Goal: Task Accomplishment & Management: Use online tool/utility

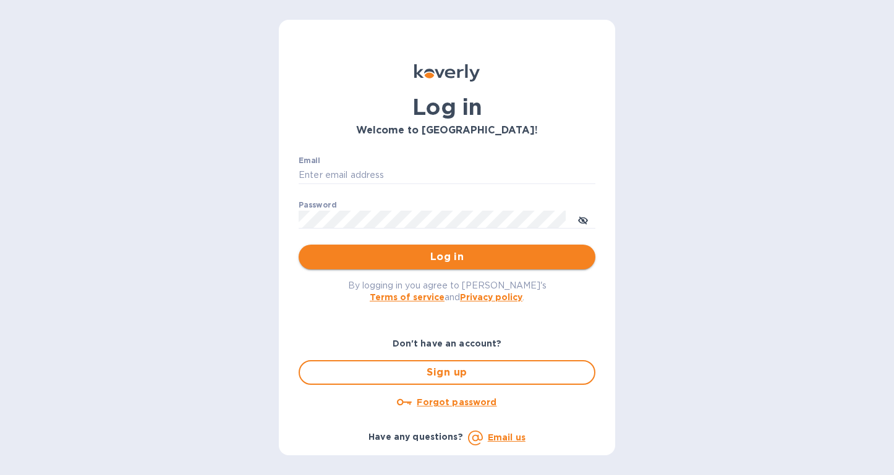
type input "edward@kartash.com"
click at [463, 257] on span "Log in" at bounding box center [446, 257] width 277 height 15
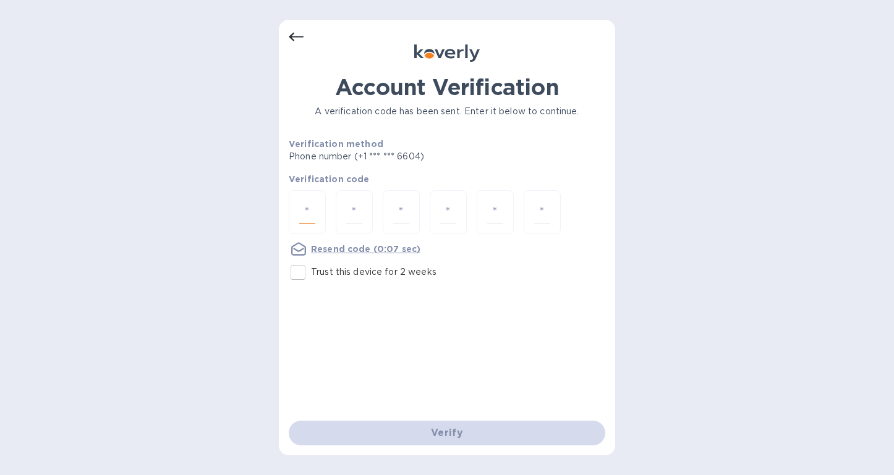
click at [310, 213] on input "number" at bounding box center [307, 212] width 16 height 23
type input "7"
type input "1"
type input "3"
type input "8"
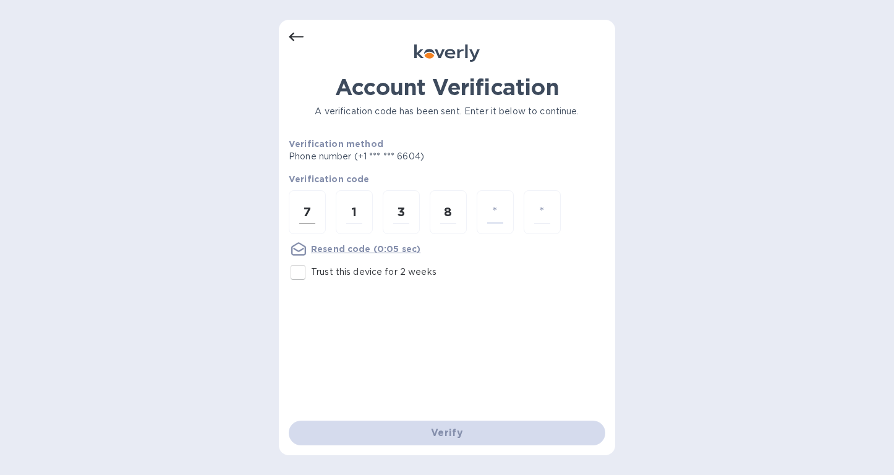
type input "6"
type input "0"
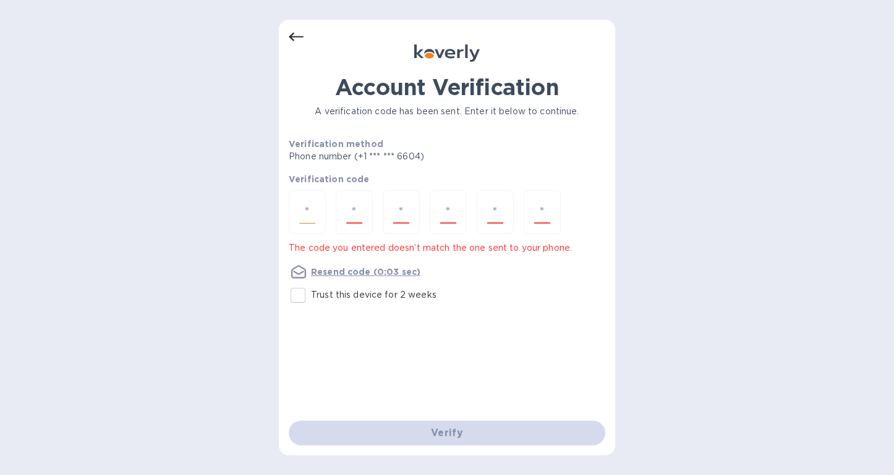
click at [317, 216] on div at bounding box center [307, 212] width 37 height 44
type input "7"
type input "1"
type input "3"
type input "8"
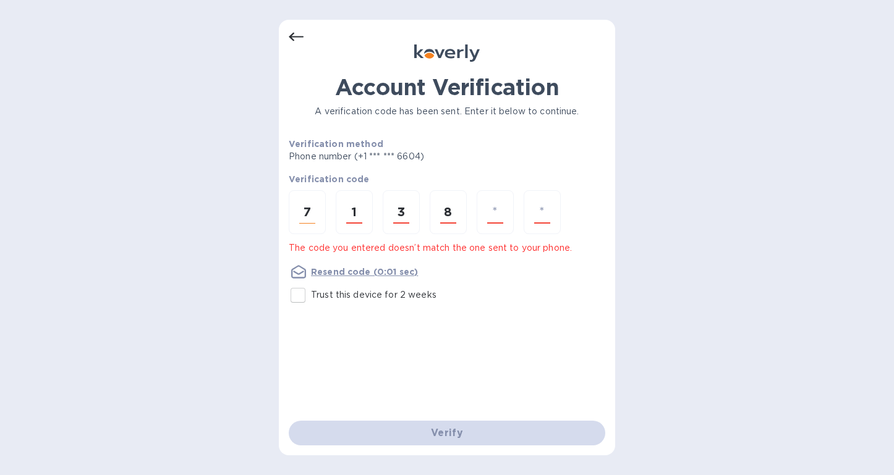
type input "6"
type input "9"
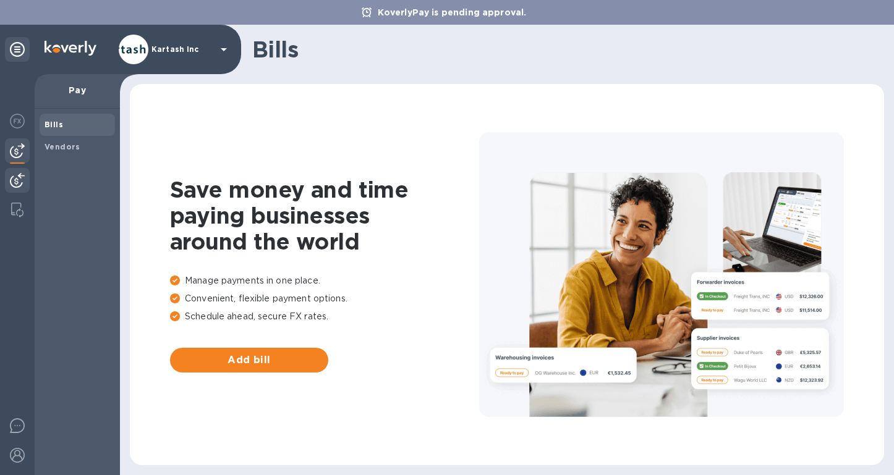
click at [25, 174] on div at bounding box center [17, 181] width 25 height 27
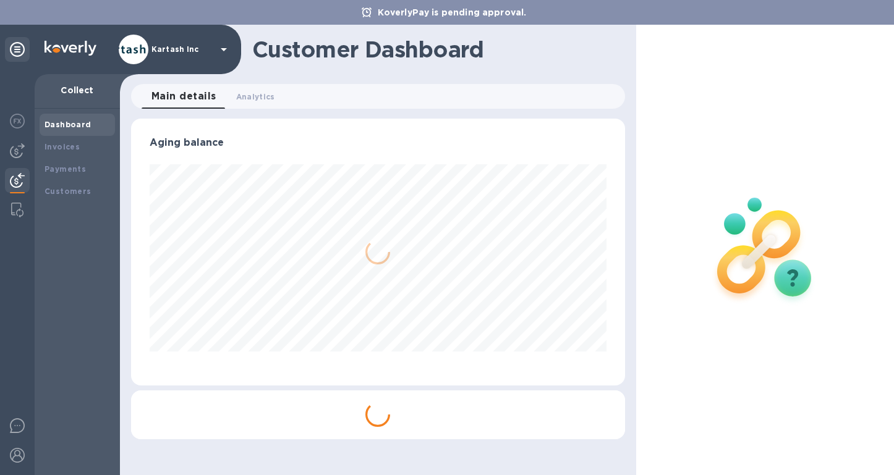
scroll to position [267, 494]
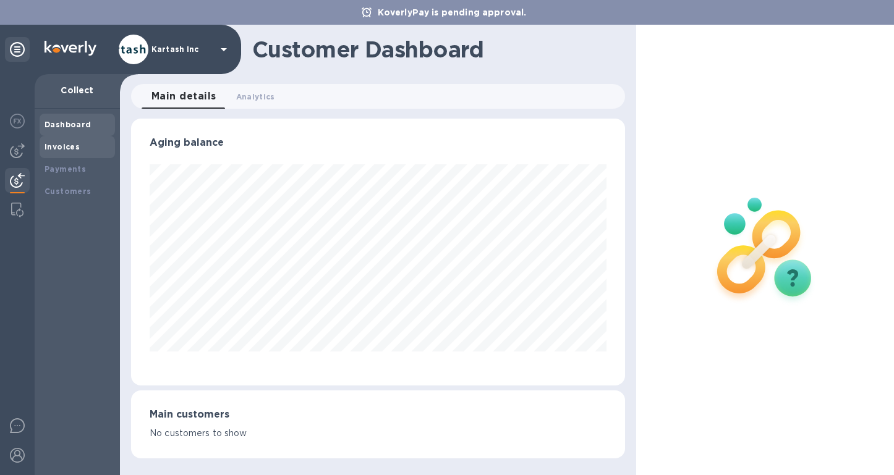
click at [80, 150] on div "Invoices" at bounding box center [78, 147] width 66 height 12
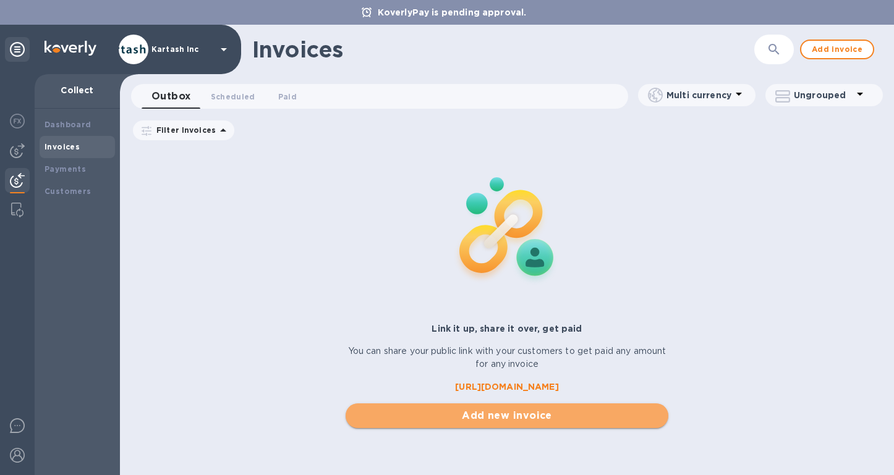
click at [487, 409] on span "Add new invoice" at bounding box center [506, 416] width 303 height 15
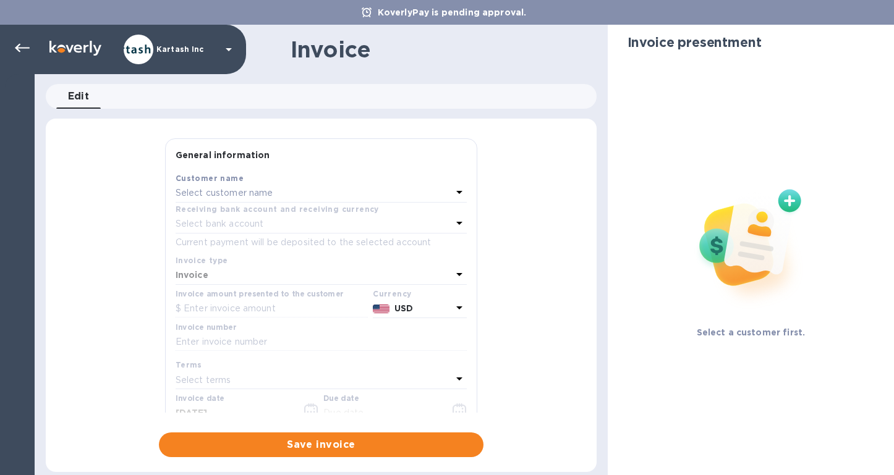
click at [253, 192] on p "Select customer name" at bounding box center [225, 193] width 98 height 13
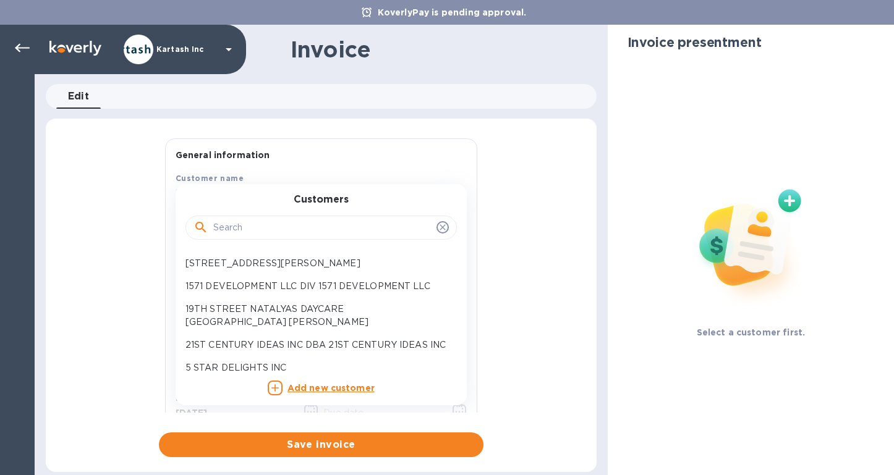
click at [262, 223] on input "text" at bounding box center [322, 228] width 218 height 19
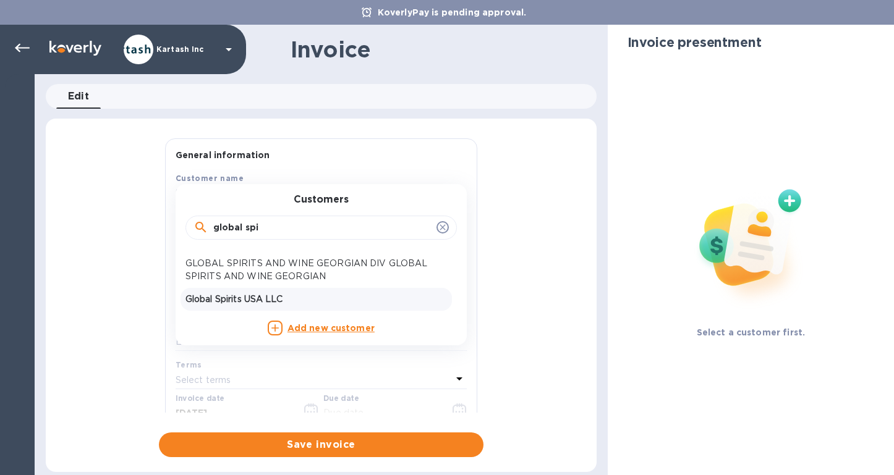
type input "global spi"
click at [250, 299] on p "Global Spirits USA LLC" at bounding box center [316, 299] width 262 height 13
type input "[DATE]"
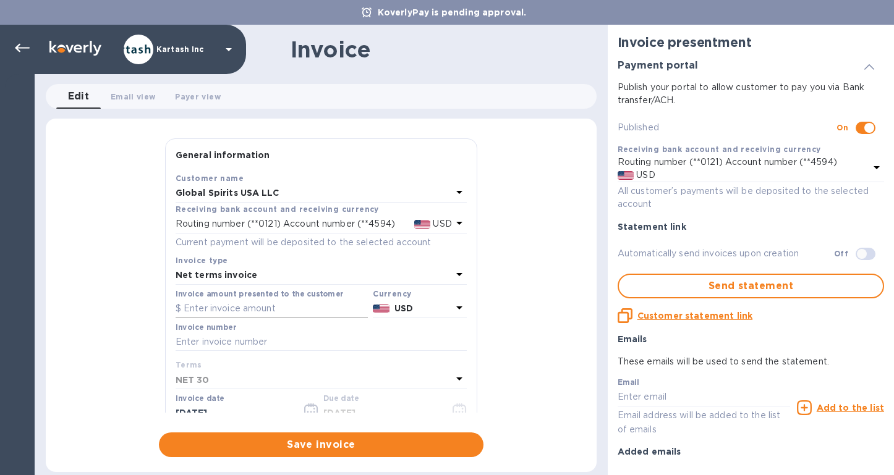
scroll to position [43, 0]
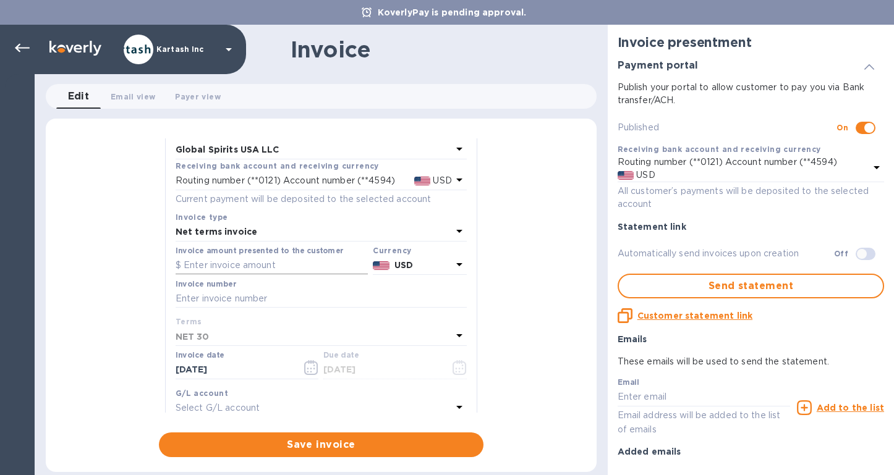
click at [264, 265] on input "text" at bounding box center [272, 266] width 192 height 19
type input "1,940"
paste input "0109499-A"
type input "0109499-A"
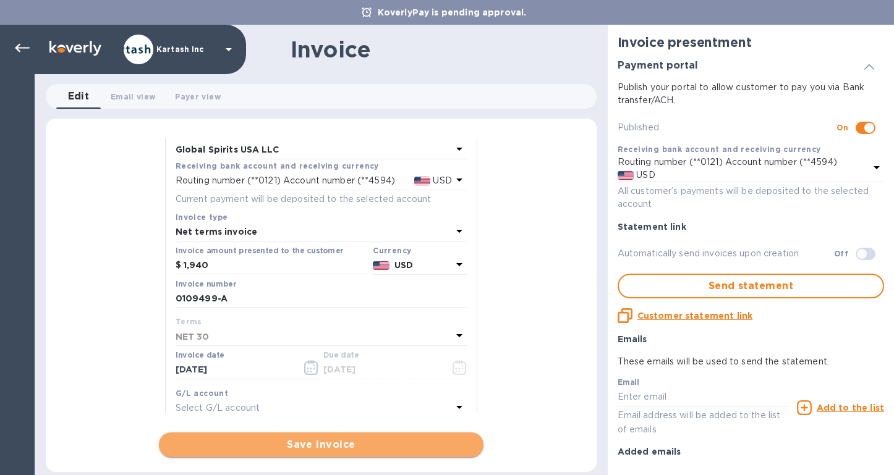
click at [318, 439] on span "Save invoice" at bounding box center [321, 445] width 305 height 15
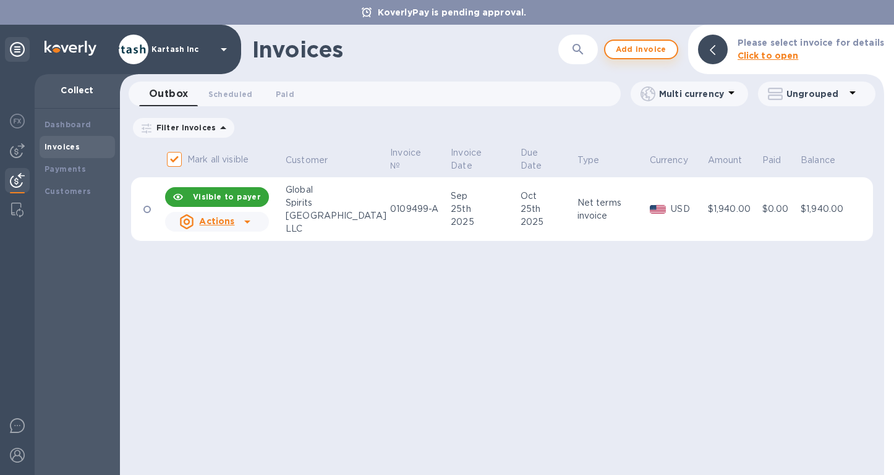
click at [649, 51] on span "Add invoice" at bounding box center [641, 49] width 52 height 15
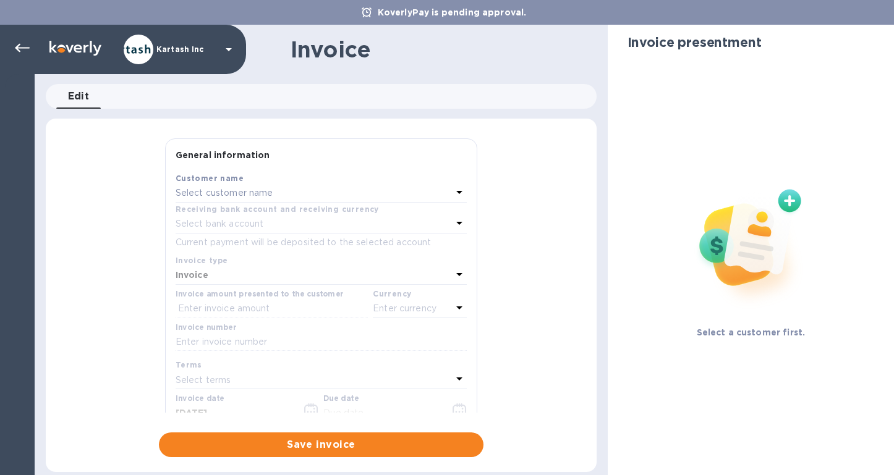
click at [313, 195] on div "Select customer name" at bounding box center [314, 193] width 276 height 17
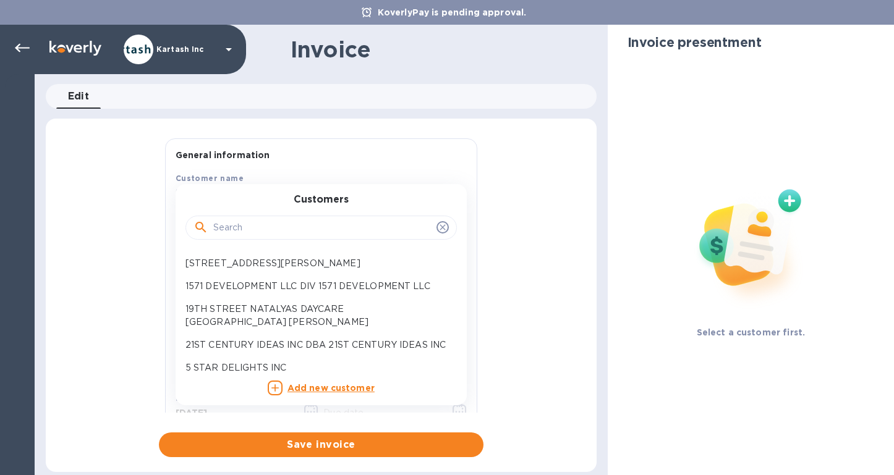
click at [283, 236] on input "text" at bounding box center [322, 228] width 218 height 19
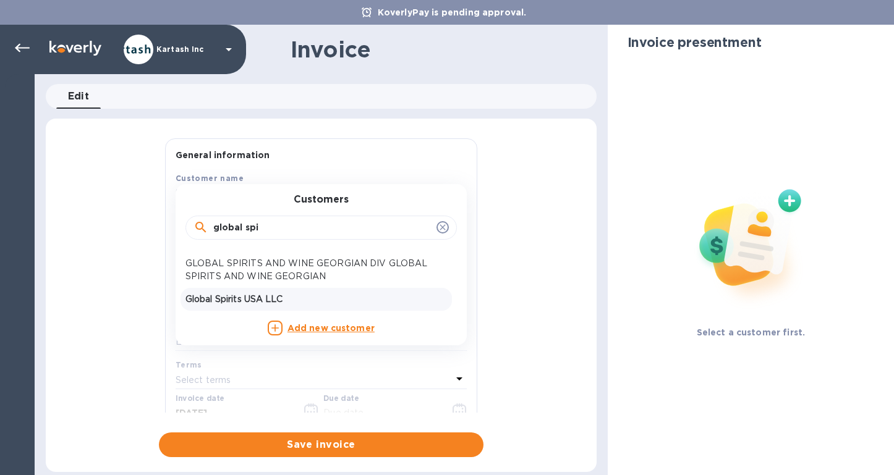
type input "global spi"
click at [263, 300] on p "Global Spirits USA LLC" at bounding box center [316, 299] width 262 height 13
type input "[DATE]"
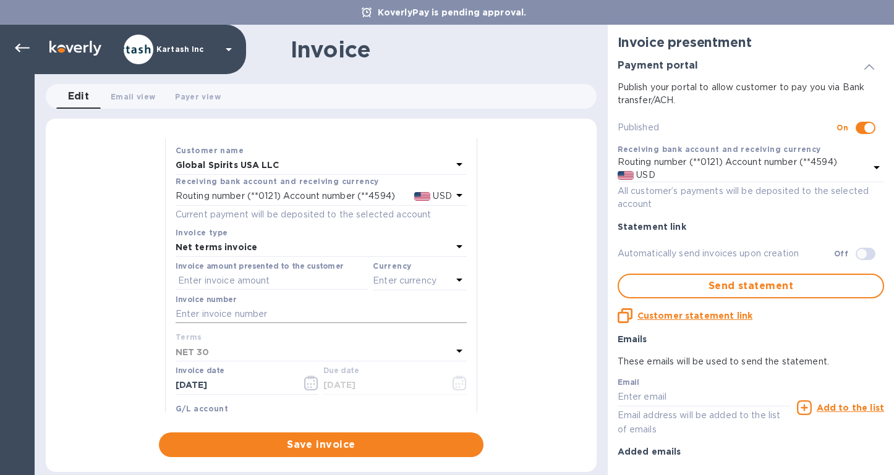
scroll to position [46, 0]
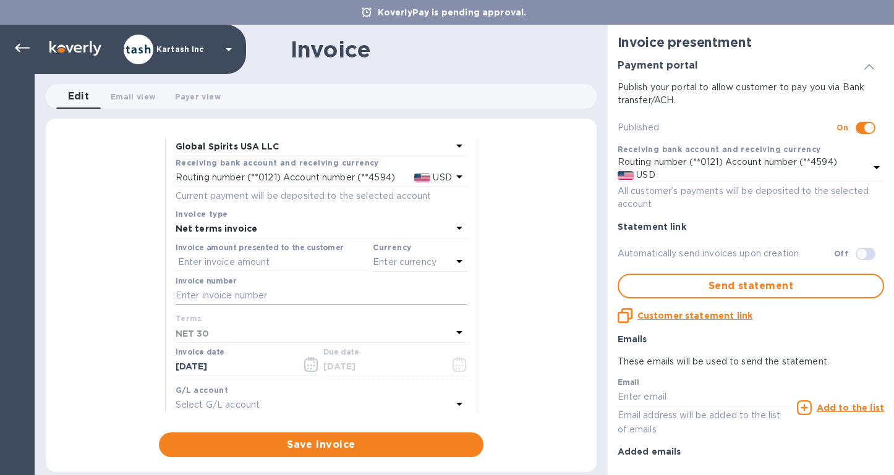
click at [277, 303] on input "text" at bounding box center [321, 296] width 291 height 19
type input "109873I 109872I 109874I 10979I 109245-A"
click at [290, 268] on input "text" at bounding box center [272, 262] width 192 height 19
type input "48,208"
click at [405, 262] on p "Enter currency" at bounding box center [405, 262] width 64 height 13
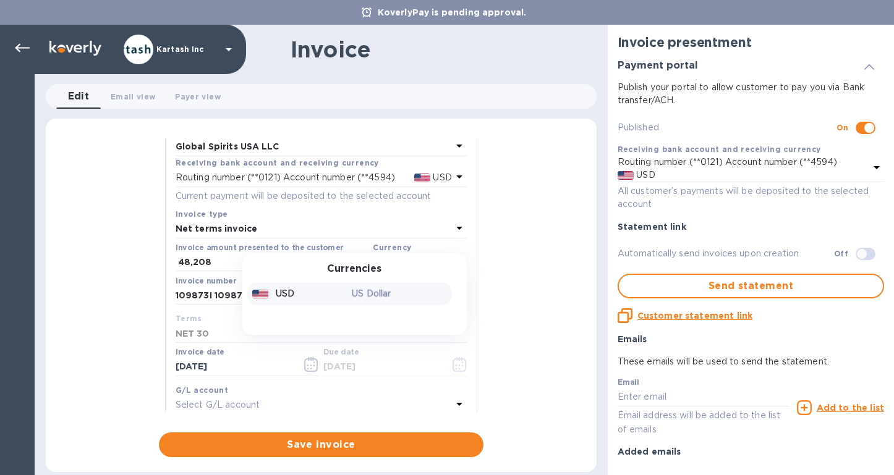
click at [379, 294] on p "US Dollar" at bounding box center [399, 293] width 95 height 13
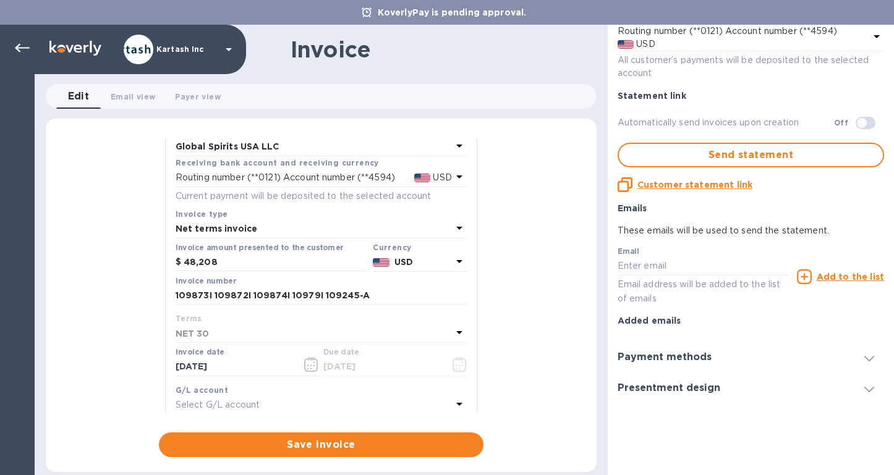
click at [856, 358] on div at bounding box center [869, 357] width 30 height 12
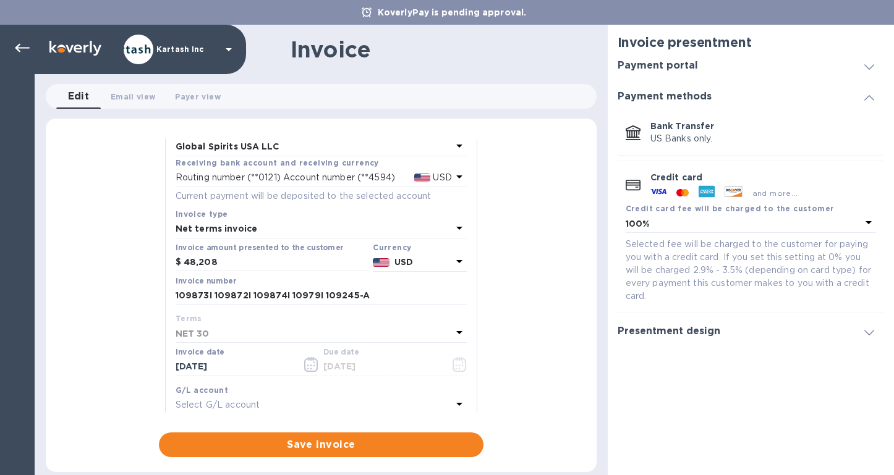
scroll to position [0, 0]
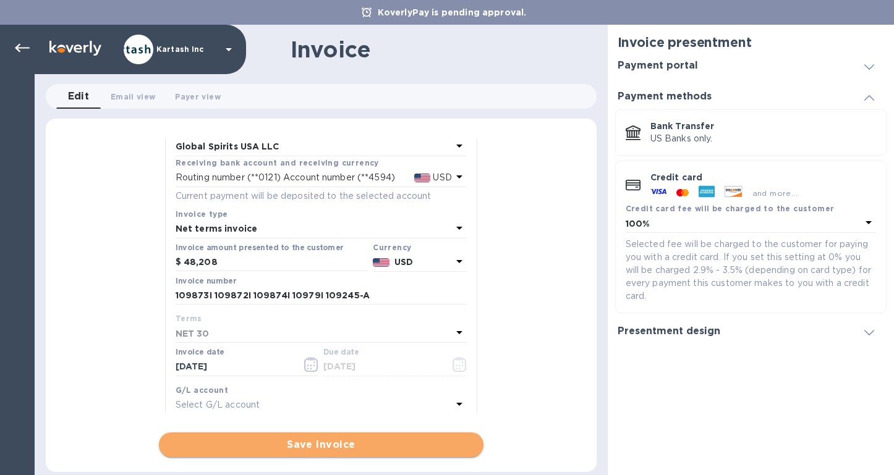
click at [293, 443] on span "Save invoice" at bounding box center [321, 445] width 305 height 15
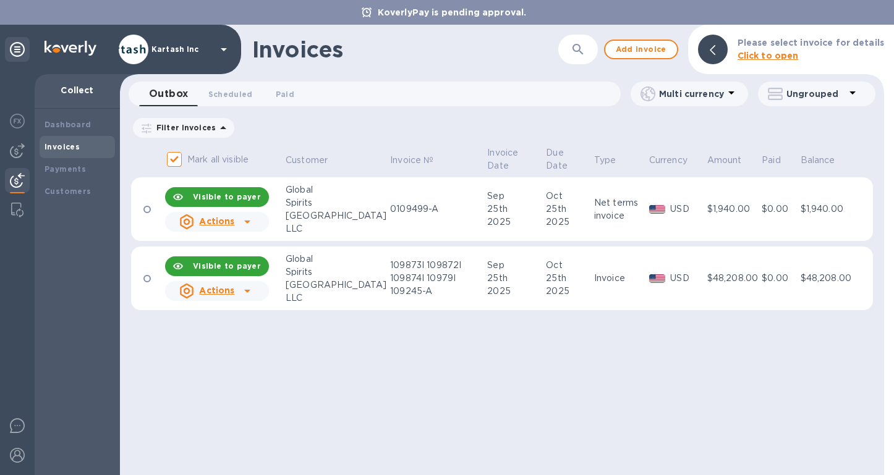
click at [602, 291] on td "Invoice" at bounding box center [619, 279] width 55 height 64
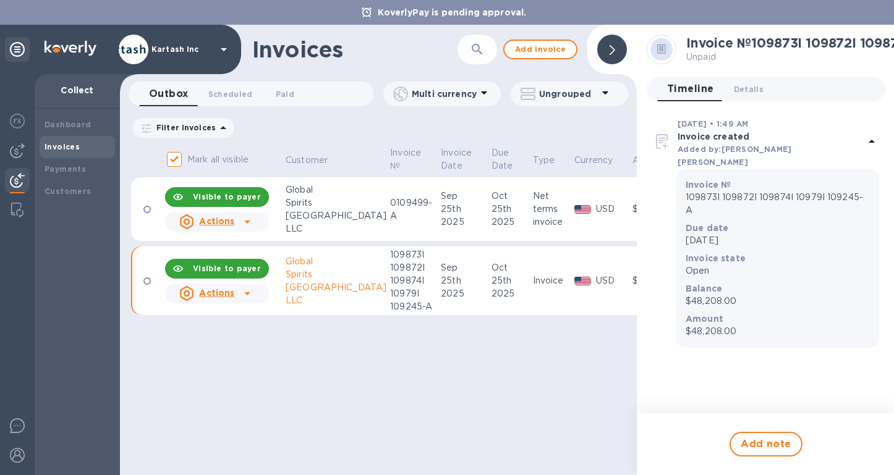
click at [246, 289] on icon at bounding box center [247, 293] width 15 height 15
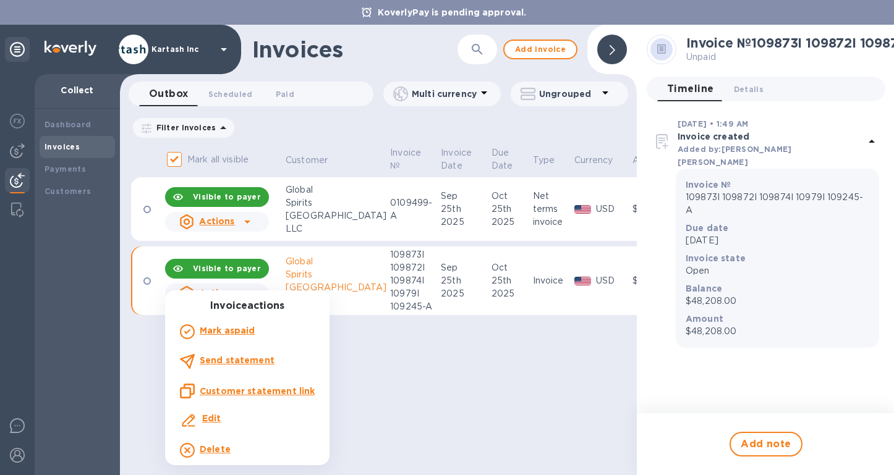
click at [215, 417] on b "Edit" at bounding box center [211, 419] width 19 height 10
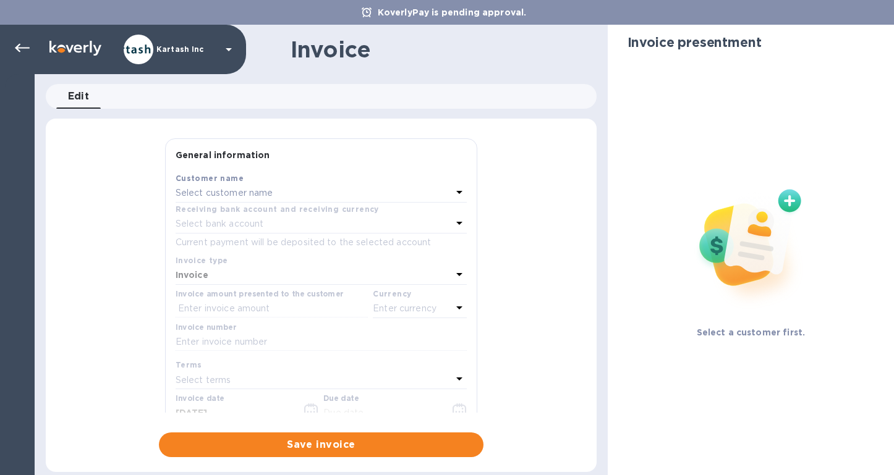
type input "[DATE]"
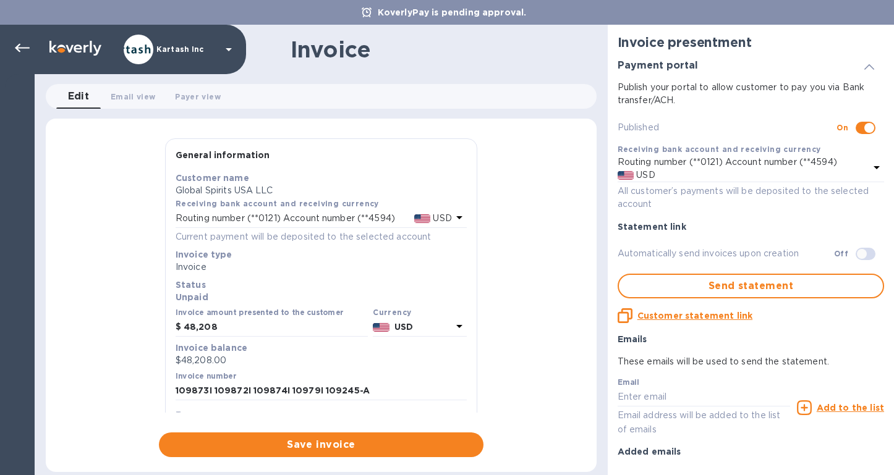
click at [245, 260] on p "Invoice type" at bounding box center [321, 255] width 291 height 12
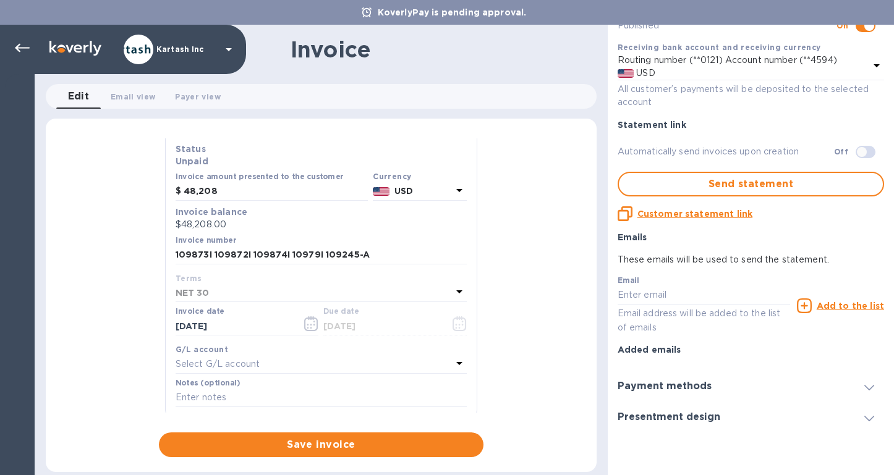
scroll to position [132, 0]
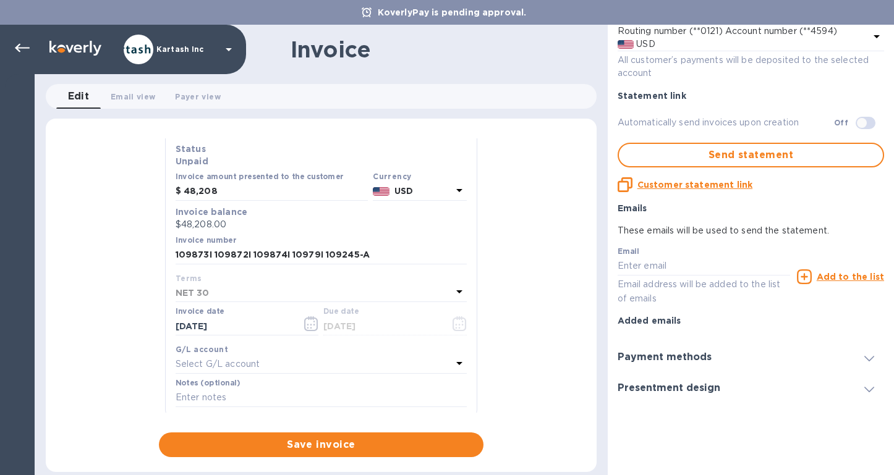
click at [691, 357] on h3 "Payment methods" at bounding box center [665, 358] width 94 height 12
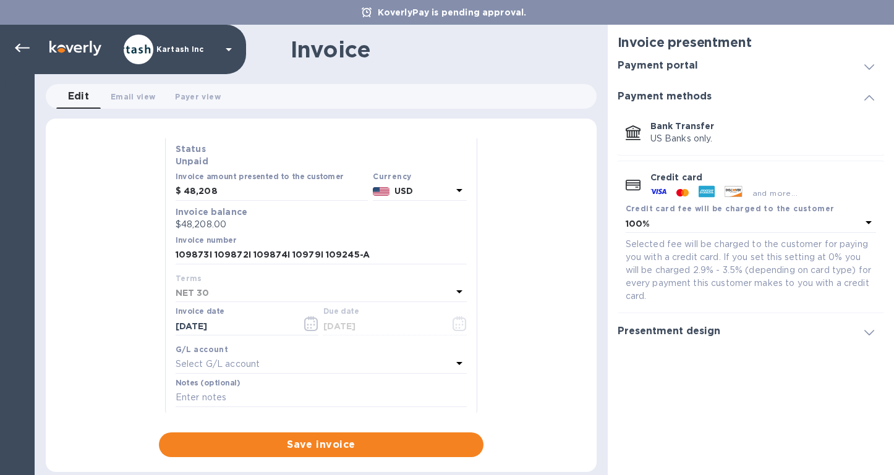
scroll to position [0, 0]
drag, startPoint x: 366, startPoint y: 255, endPoint x: 154, endPoint y: 253, distance: 212.1
click at [153, 253] on div "General information Save Customer name Global Spirits USA LLC Receiving bank ac…" at bounding box center [321, 297] width 551 height 319
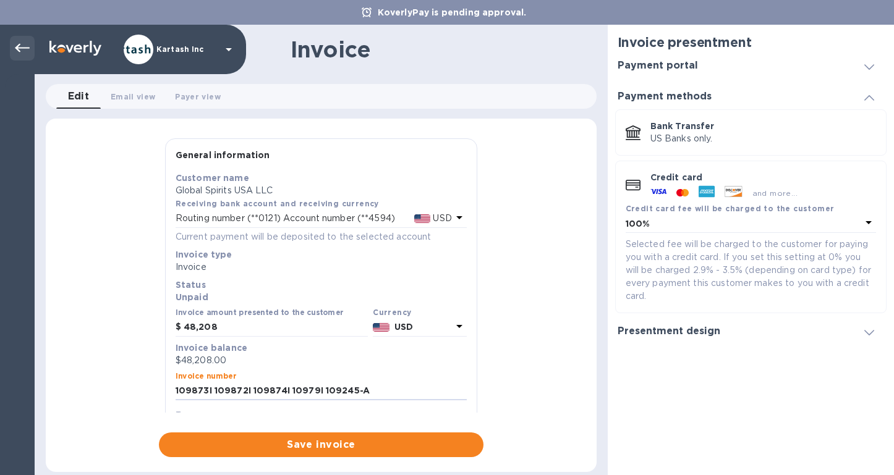
click at [11, 44] on div at bounding box center [22, 48] width 25 height 25
click at [27, 46] on icon at bounding box center [22, 48] width 15 height 15
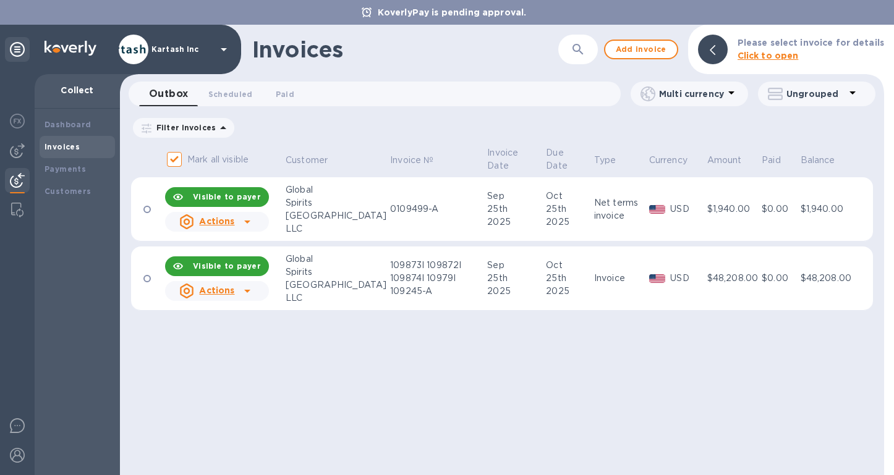
click at [250, 289] on icon at bounding box center [247, 291] width 15 height 15
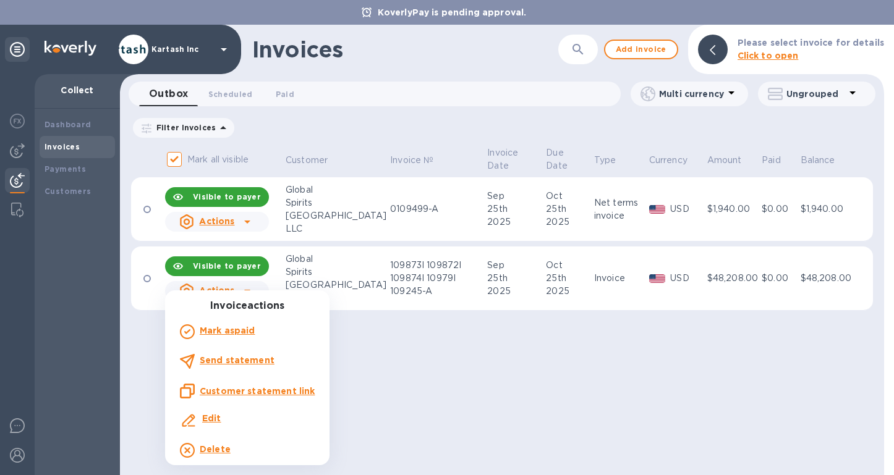
click at [221, 454] on b "Delete" at bounding box center [215, 450] width 31 height 10
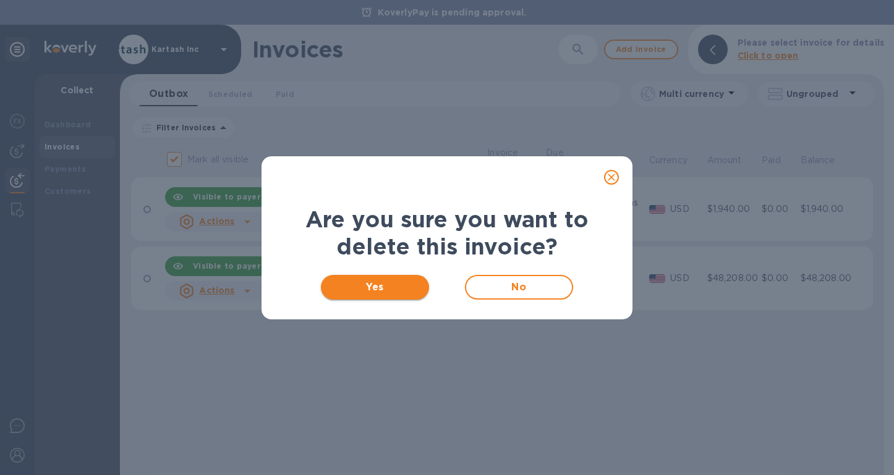
click at [393, 291] on span "Yes" at bounding box center [375, 287] width 88 height 15
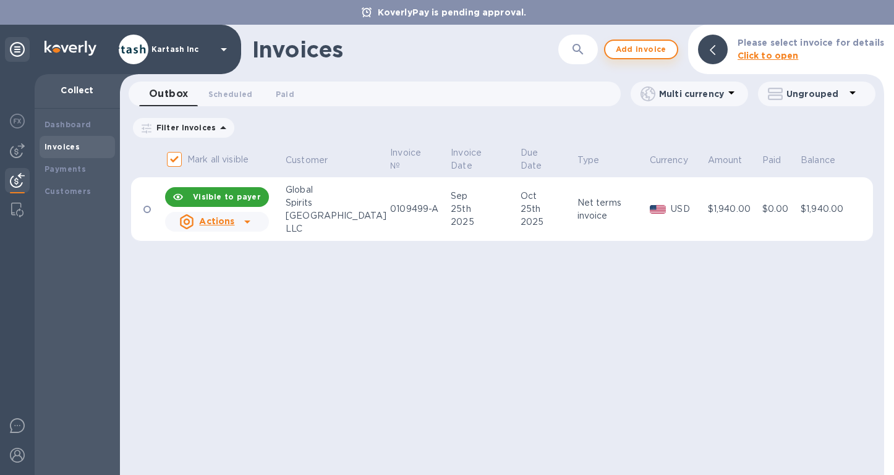
click at [652, 54] on span "Add invoice" at bounding box center [641, 49] width 52 height 15
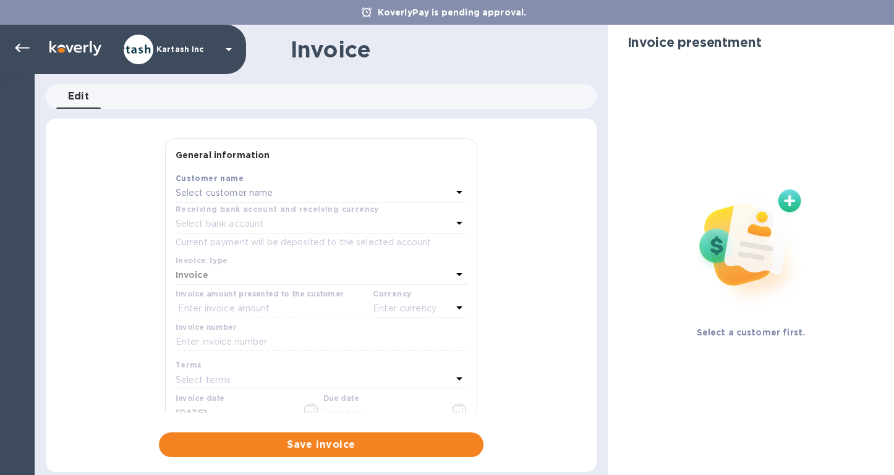
click at [268, 187] on div "Select customer name" at bounding box center [314, 193] width 276 height 17
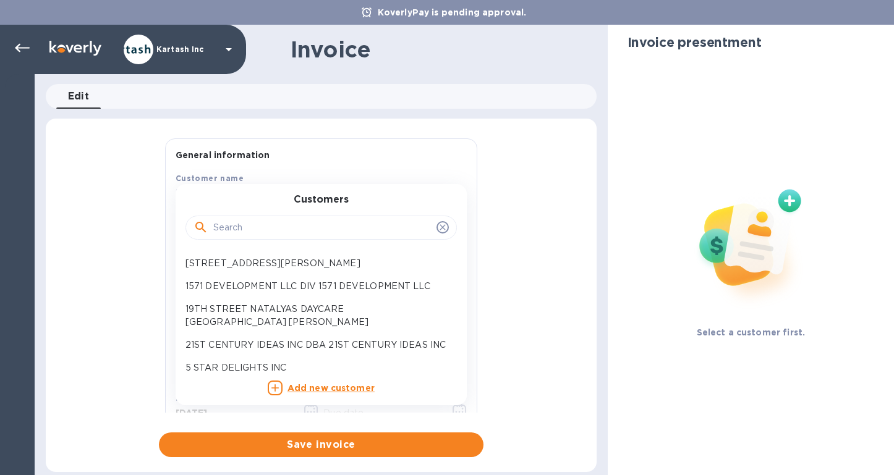
click at [264, 229] on input "text" at bounding box center [322, 228] width 218 height 19
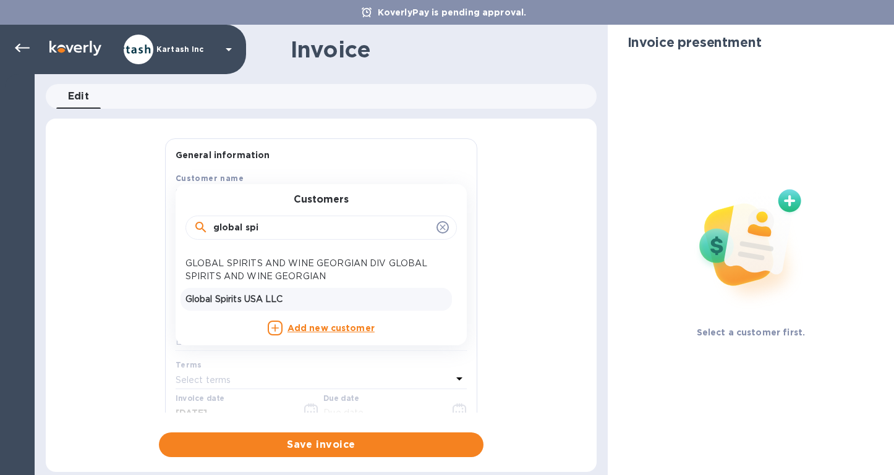
type input "global spi"
click at [268, 300] on p "Global Spirits USA LLC" at bounding box center [316, 299] width 262 height 13
type input "[DATE]"
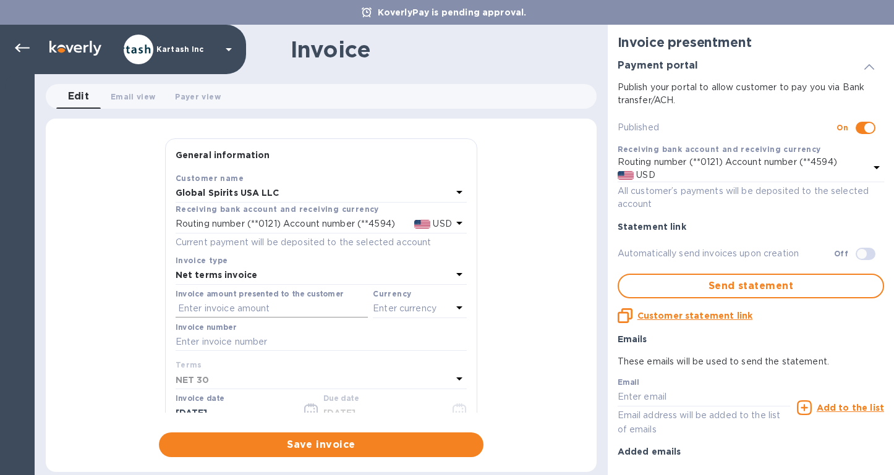
click at [259, 306] on input "text" at bounding box center [272, 309] width 192 height 19
click at [249, 342] on input "text" at bounding box center [321, 342] width 291 height 19
paste input "109873I 109872I 109874I 10979I 109245-A"
type input "109873I 109872I 109874I 10979I 109245-A"
click at [241, 310] on input "text" at bounding box center [272, 309] width 192 height 19
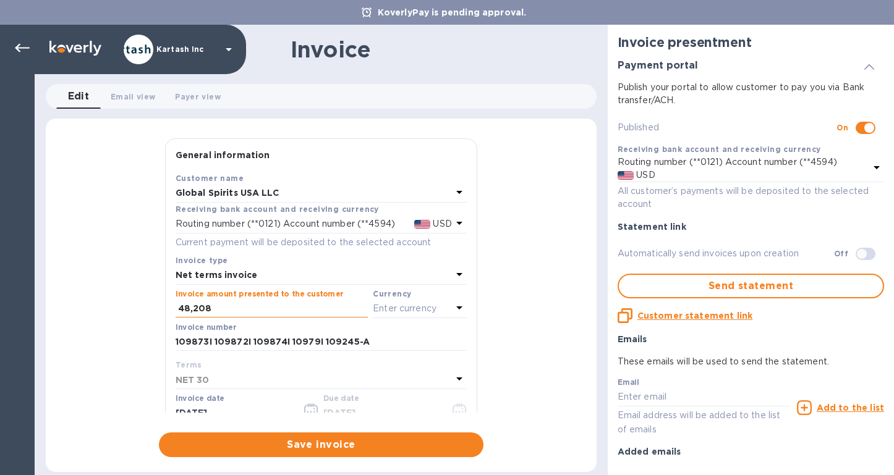
type input "48,208"
click at [414, 274] on div "Net terms invoice" at bounding box center [314, 275] width 276 height 17
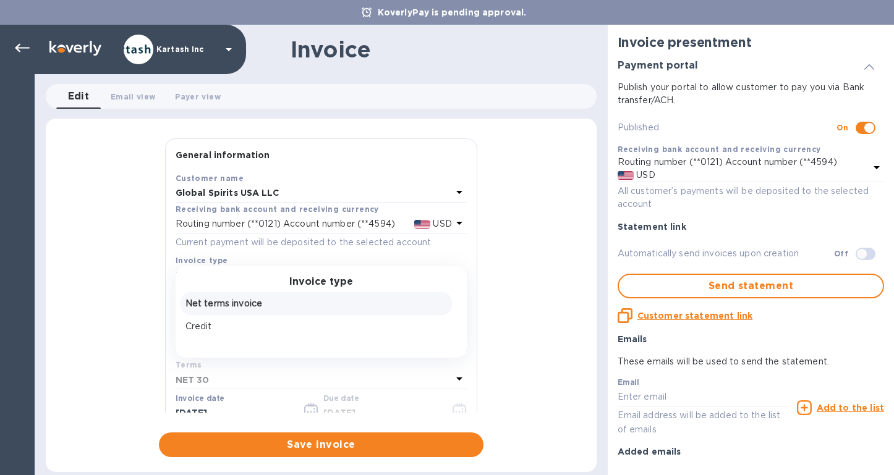
click at [351, 306] on p "Net terms invoice" at bounding box center [316, 303] width 262 height 13
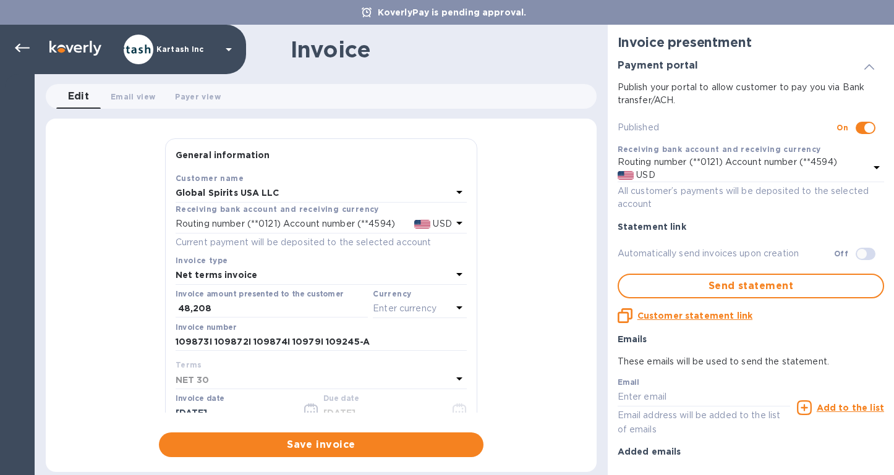
click at [414, 318] on div "Enter currency" at bounding box center [412, 308] width 79 height 17
click at [396, 338] on p "US Dollar" at bounding box center [399, 340] width 95 height 13
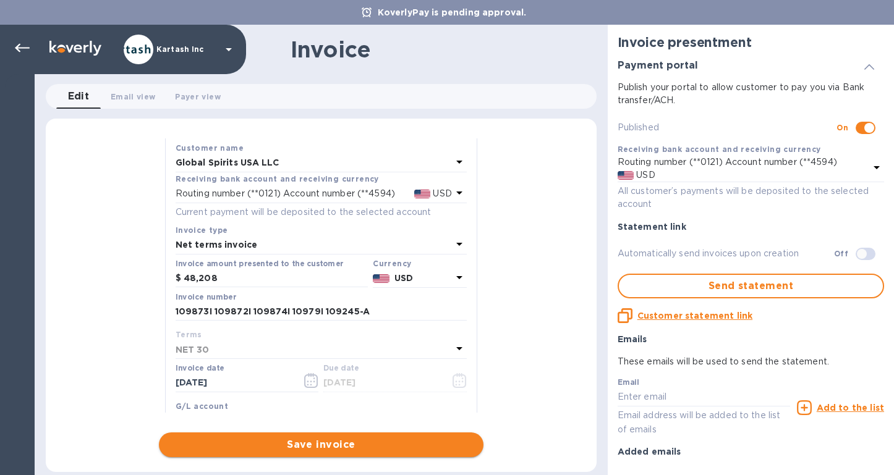
click at [341, 445] on span "Save invoice" at bounding box center [321, 445] width 305 height 15
